Goal: Use online tool/utility: Use online tool/utility

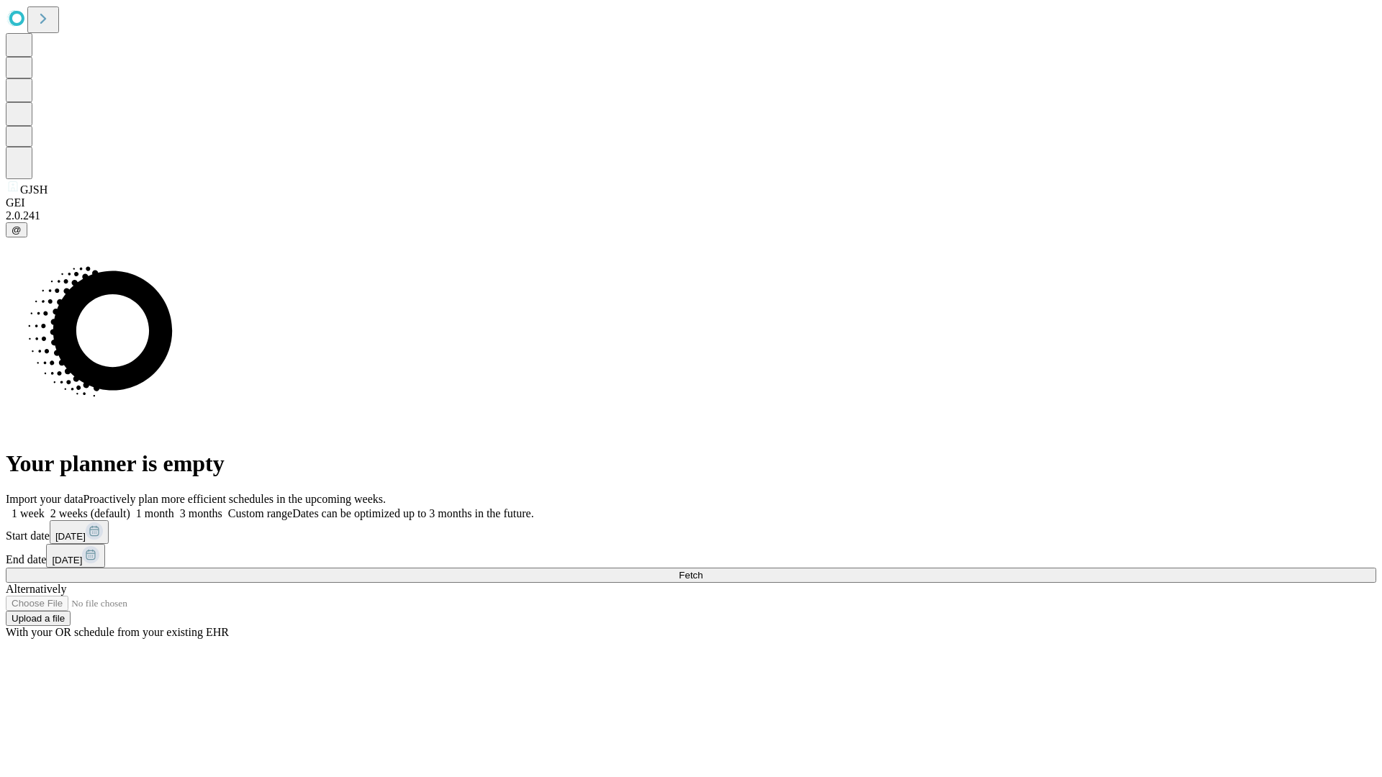
click at [703, 570] on span "Fetch" at bounding box center [691, 575] width 24 height 11
